Goal: Check status: Check status

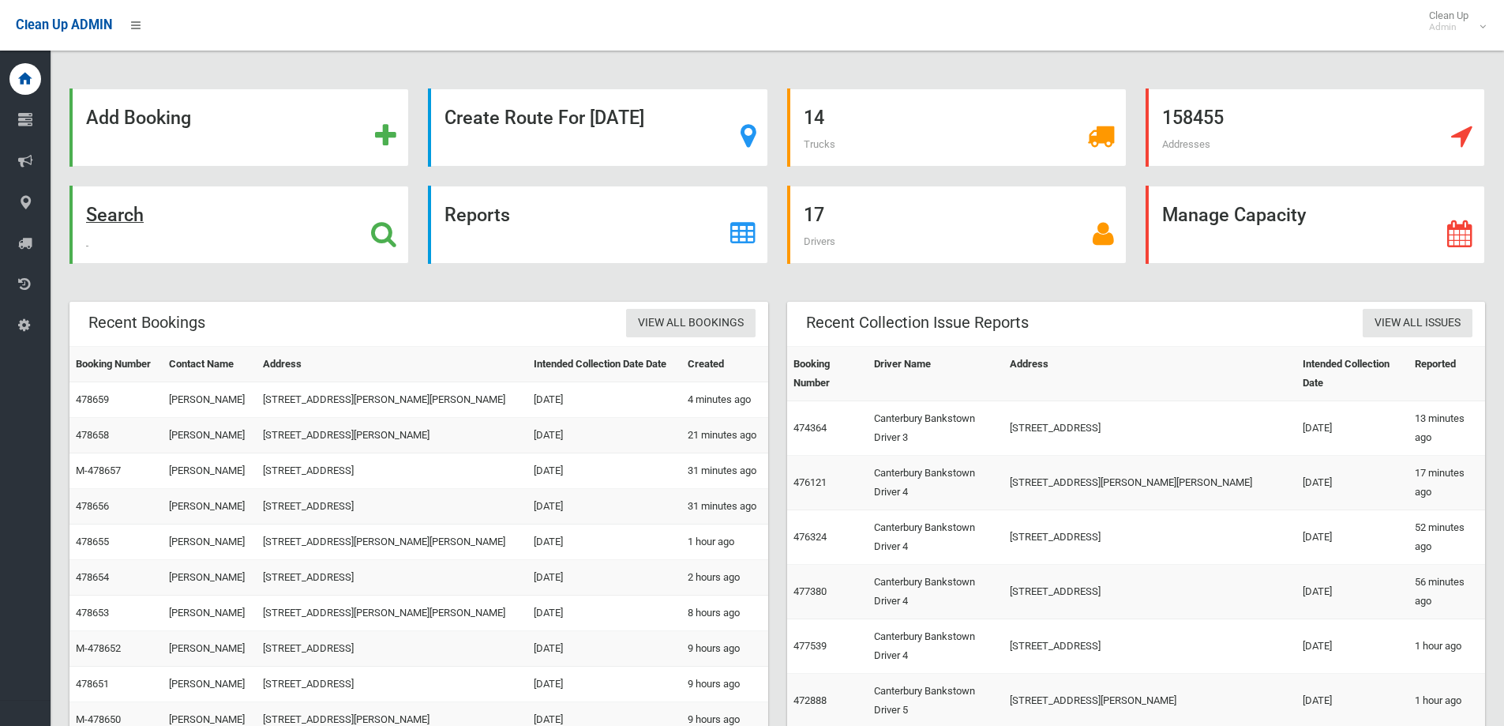
click at [126, 216] on strong "Search" at bounding box center [115, 215] width 58 height 22
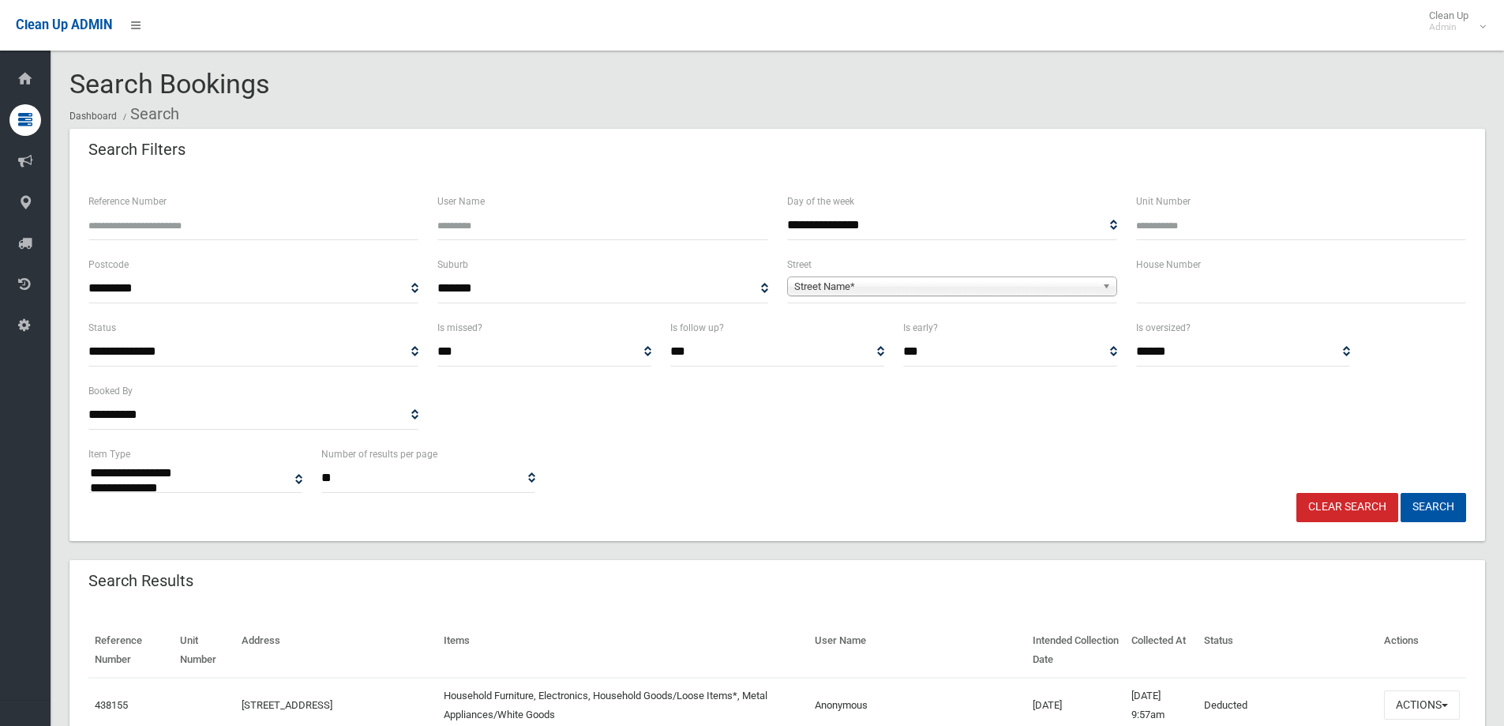
select select
click at [161, 227] on input "Reference Number" at bounding box center [253, 225] width 330 height 29
type input "******"
click at [1401, 493] on button "Search" at bounding box center [1434, 507] width 66 height 29
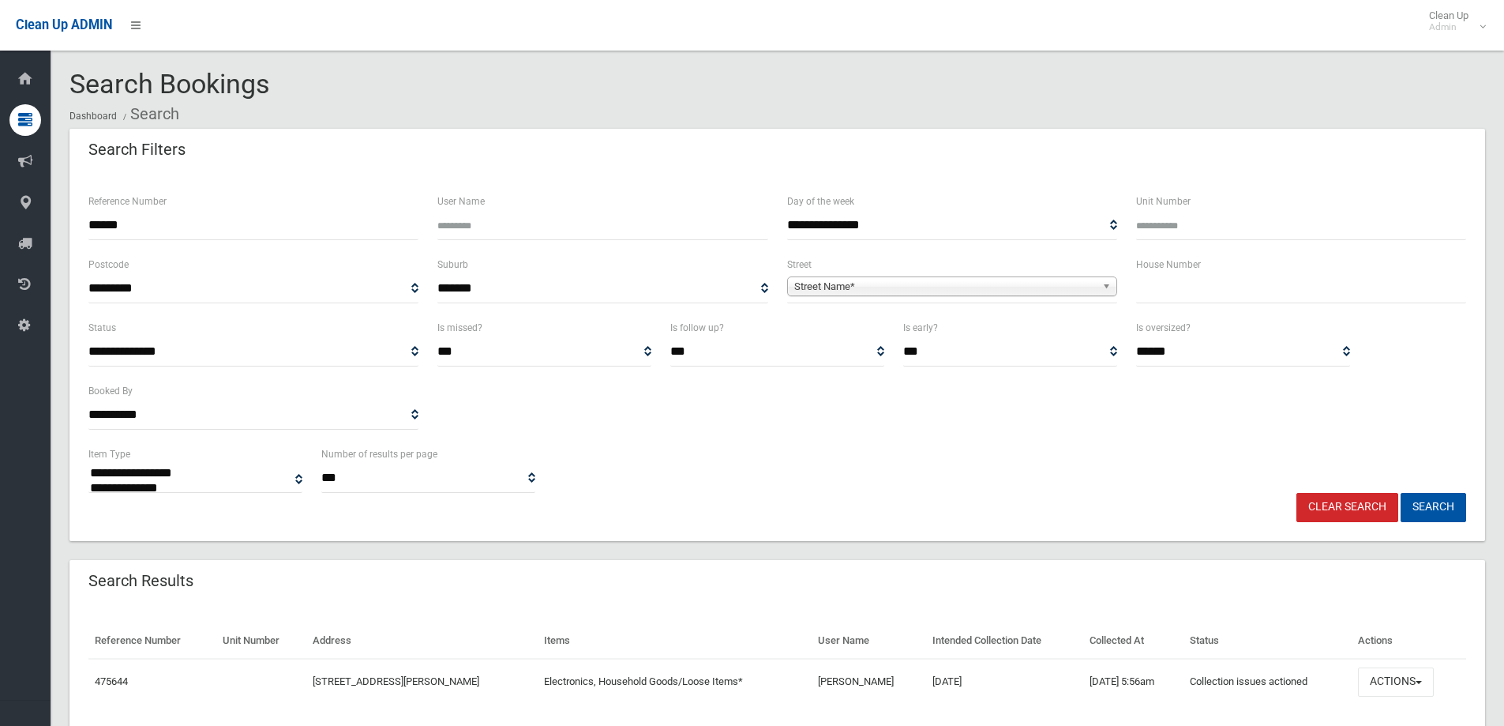
select select
click at [1441, 504] on button "Search" at bounding box center [1434, 507] width 66 height 29
select select
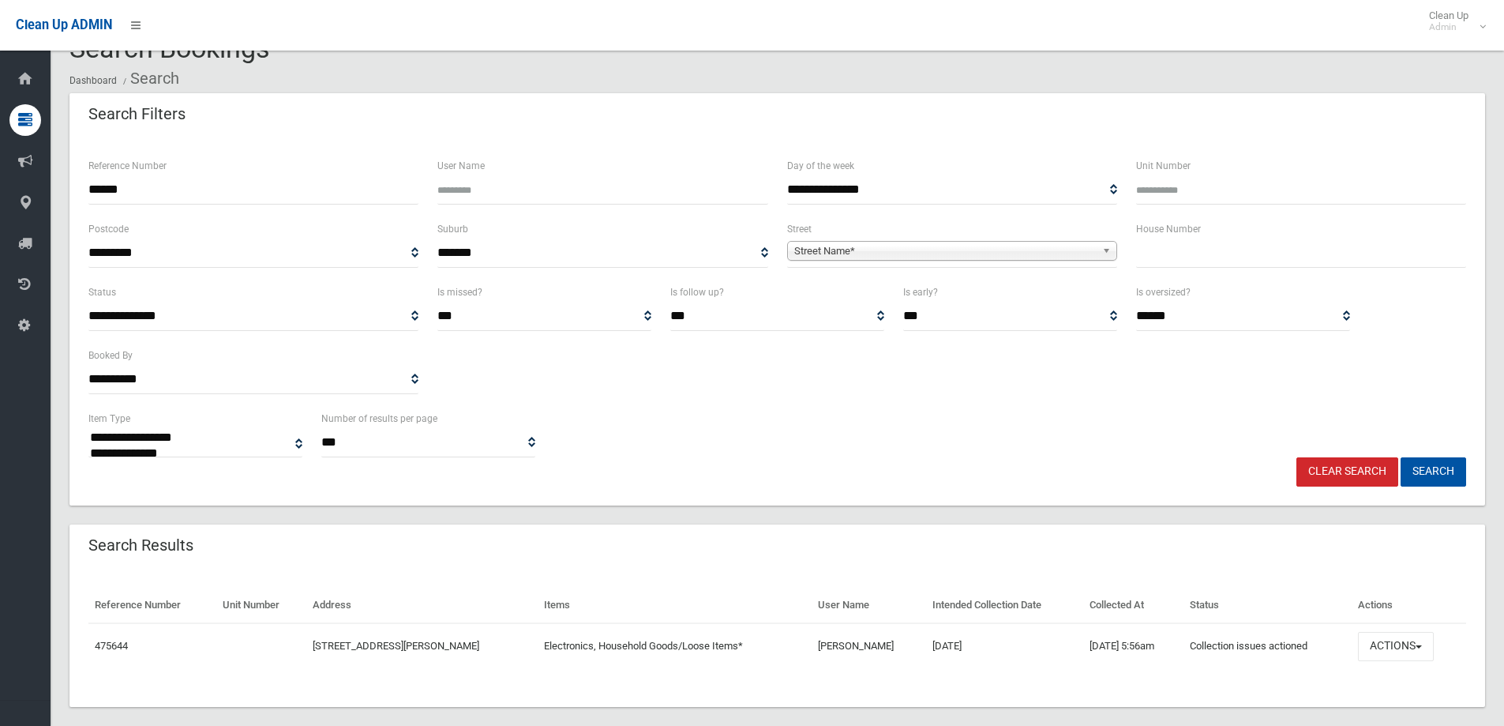
scroll to position [54, 0]
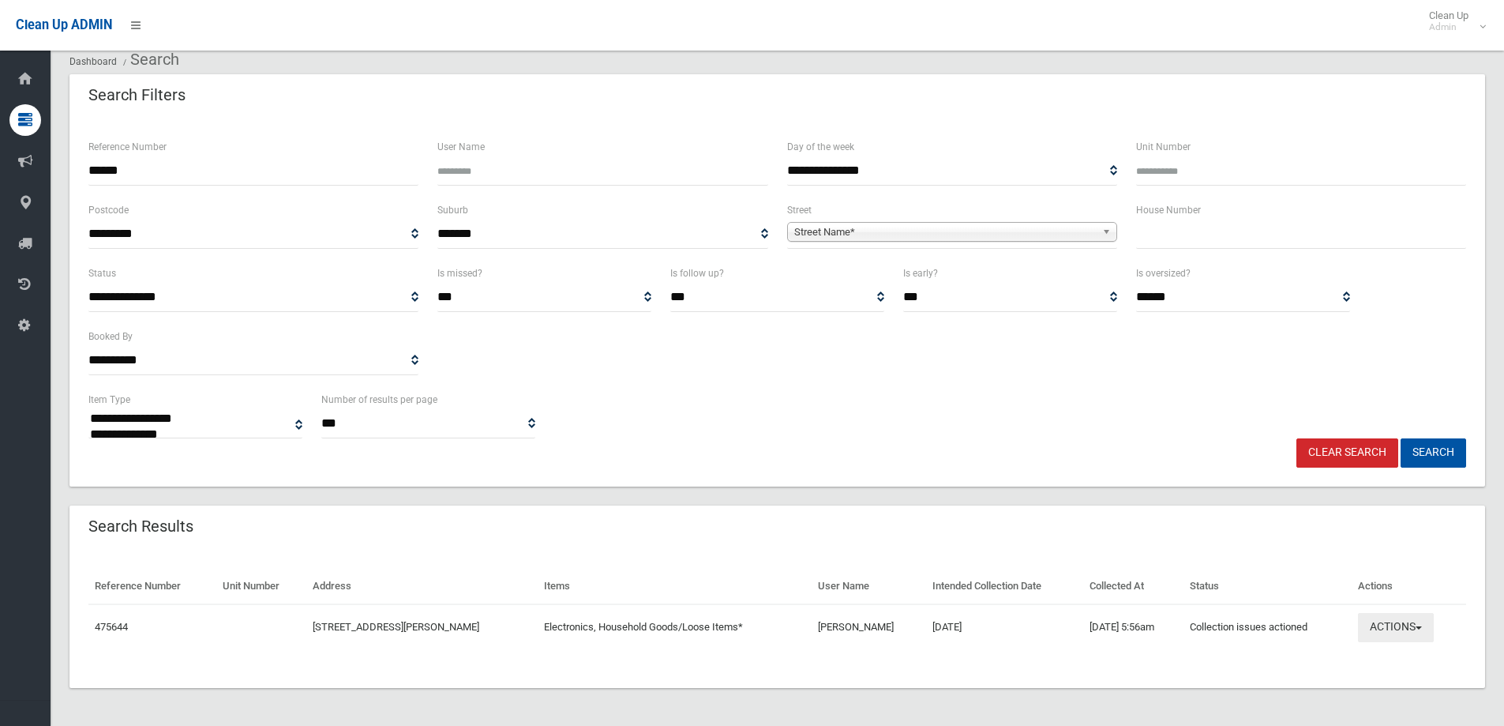
click at [1422, 628] on span "button" at bounding box center [1419, 627] width 6 height 3
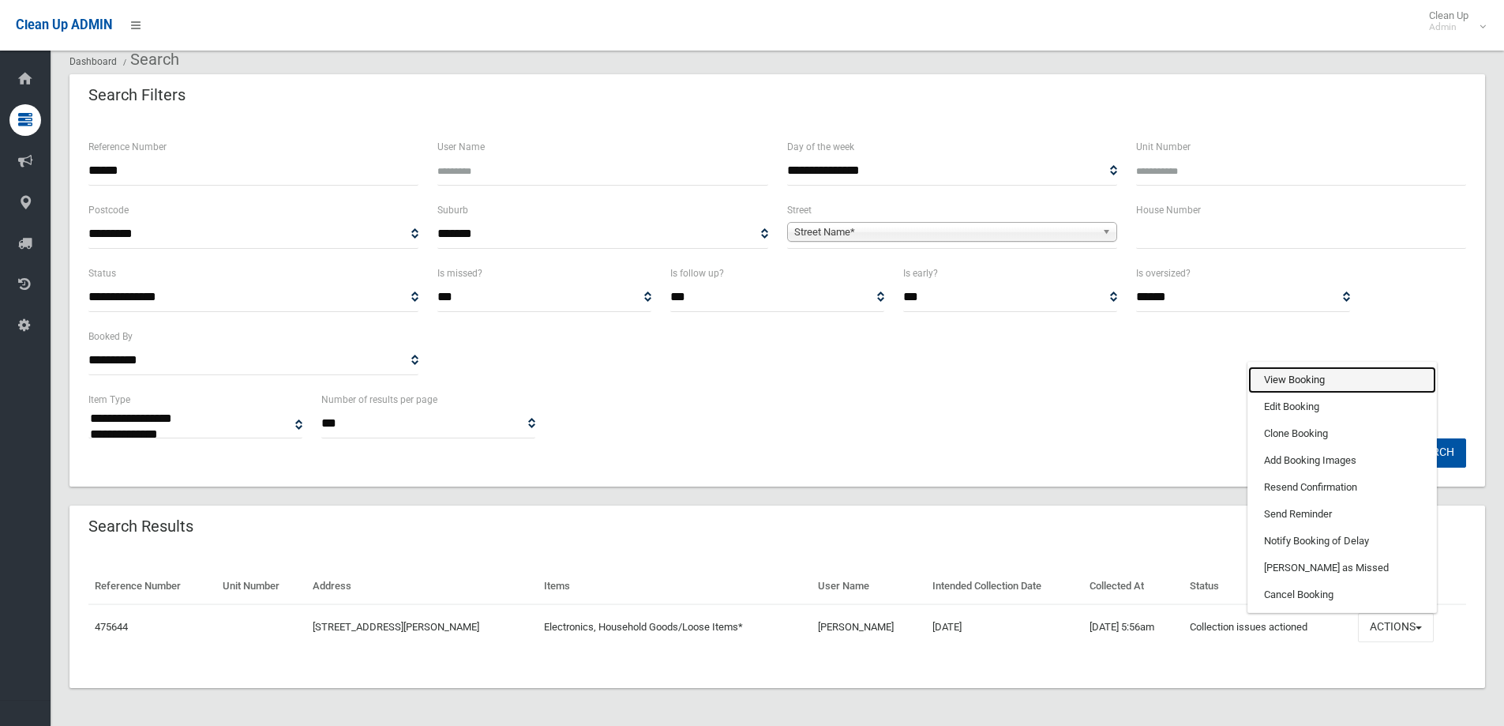
click at [1286, 378] on link "View Booking" at bounding box center [1342, 379] width 188 height 27
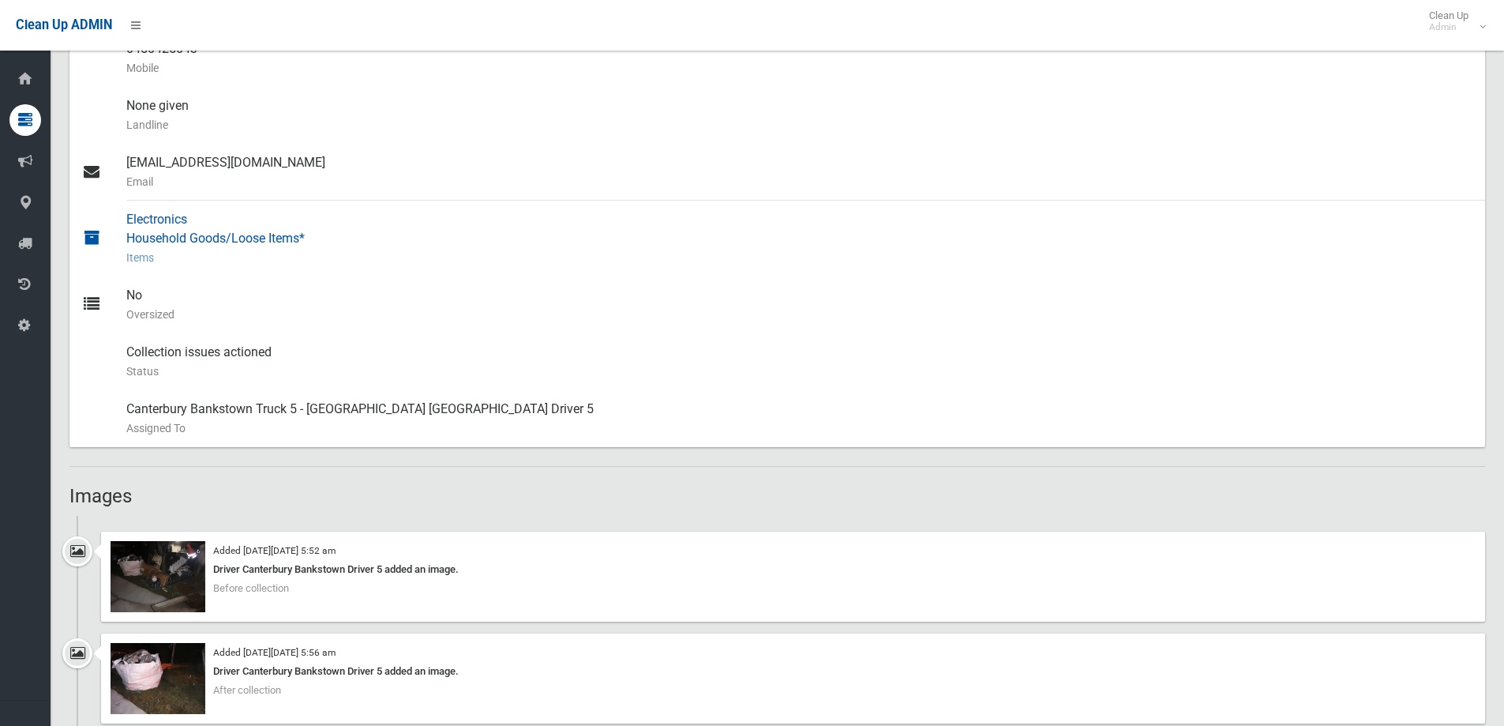
scroll to position [632, 0]
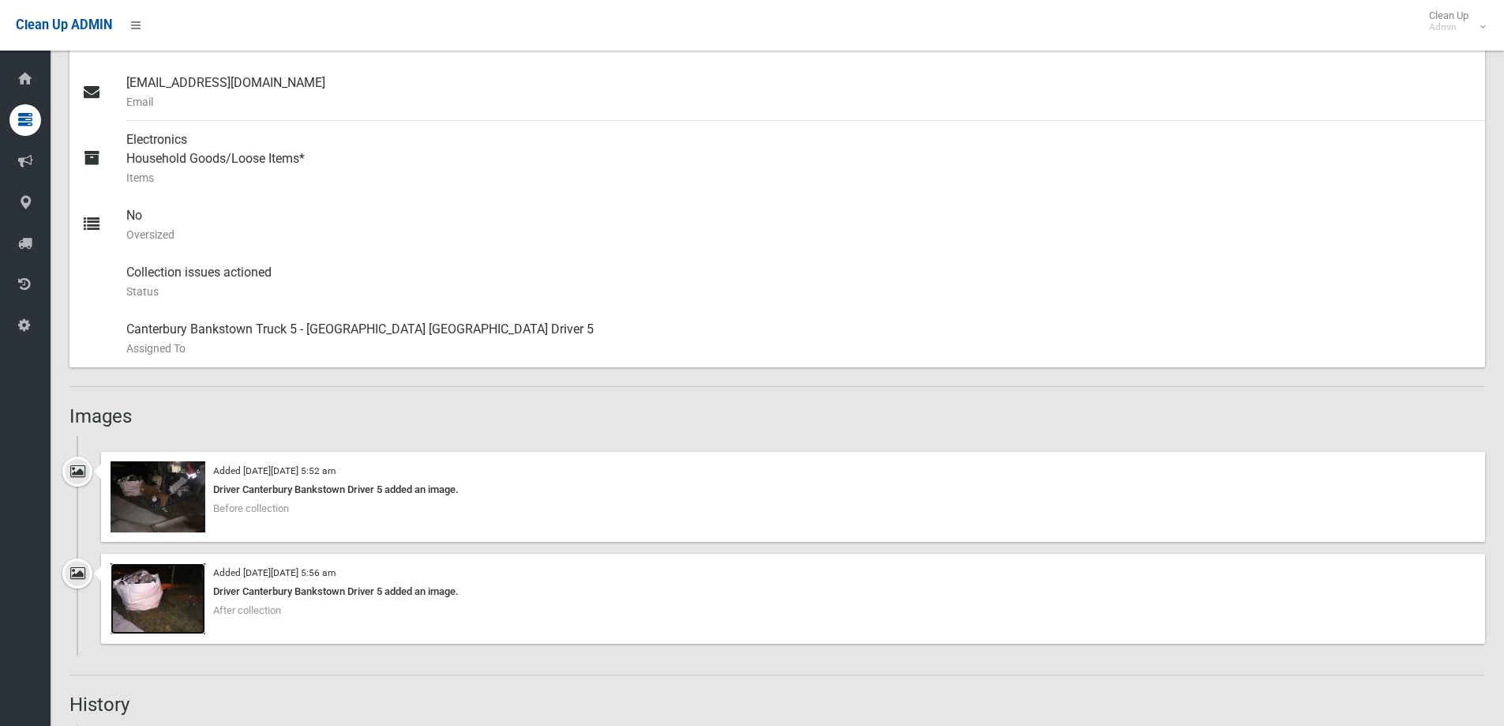
click at [190, 572] on img at bounding box center [158, 598] width 95 height 71
click at [193, 470] on img at bounding box center [158, 496] width 95 height 71
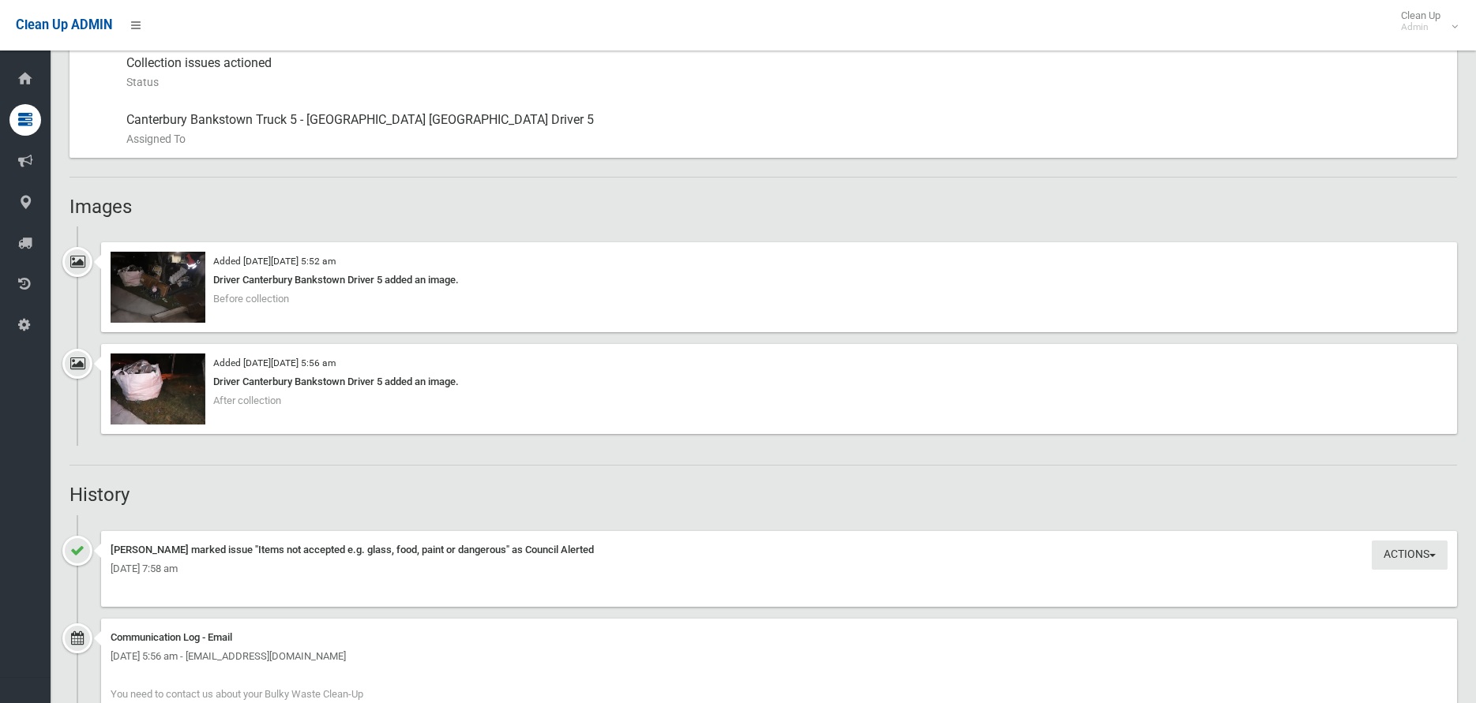
scroll to position [868, 0]
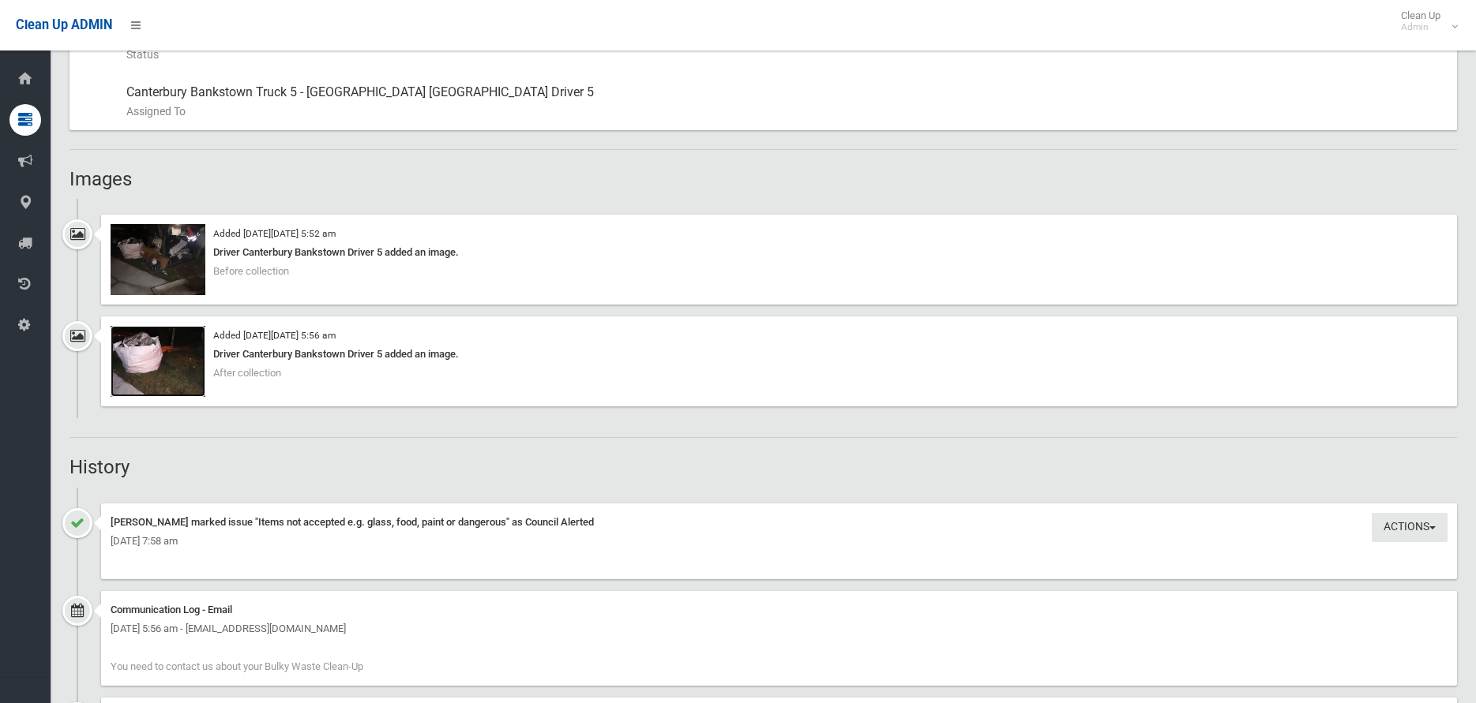
click at [199, 338] on img at bounding box center [158, 361] width 95 height 71
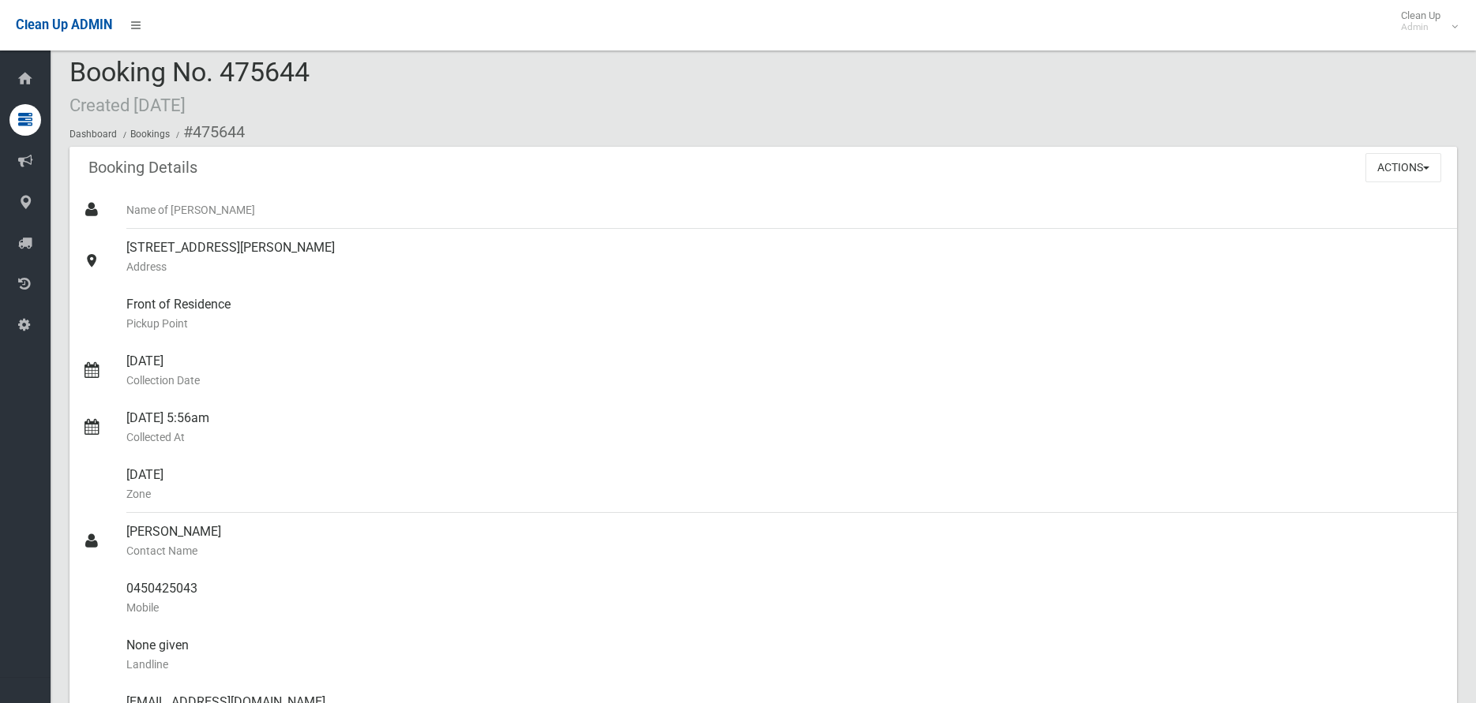
scroll to position [0, 0]
